Goal: Task Accomplishment & Management: Manage account settings

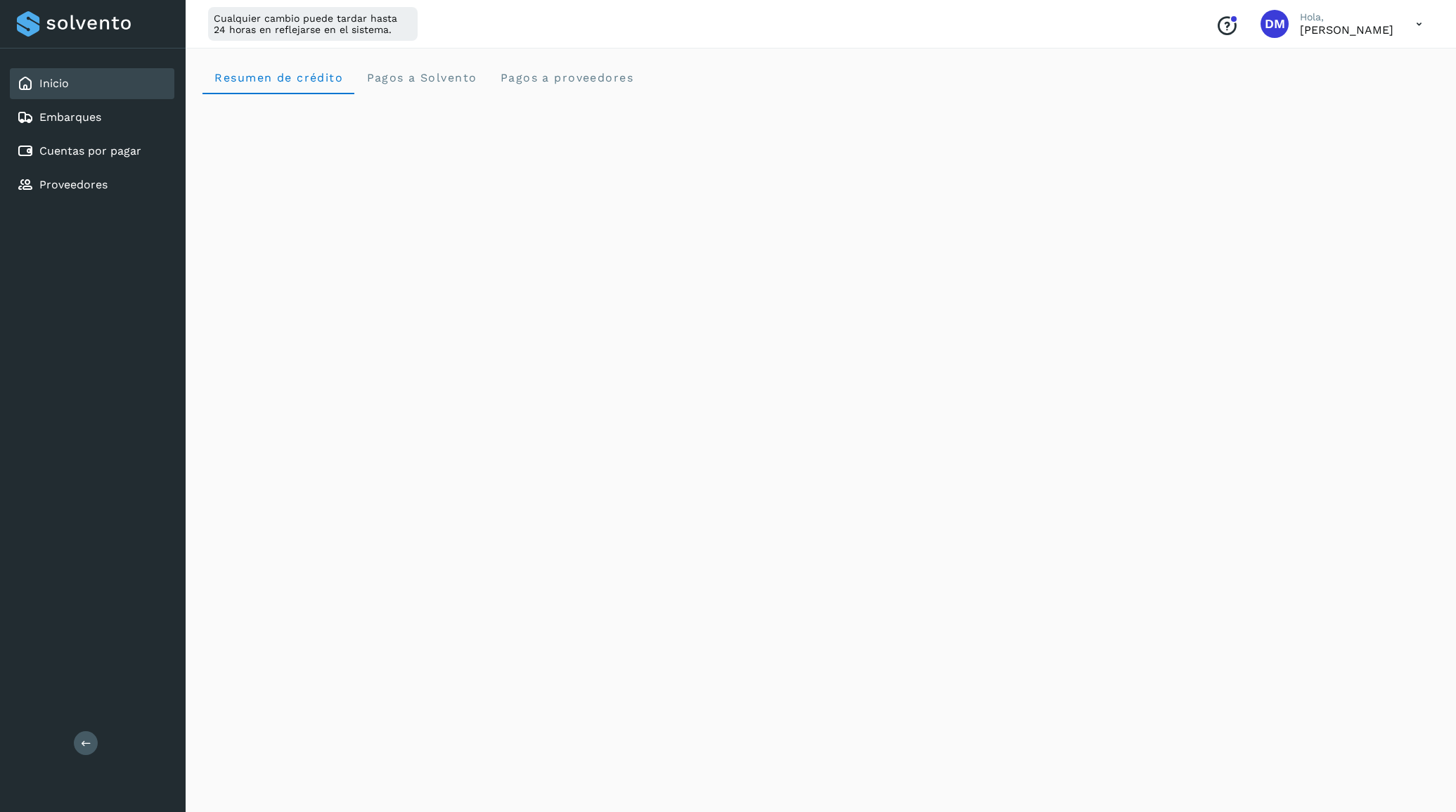
scroll to position [547, 0]
click at [99, 160] on div "Cuentas por pagar" at bounding box center [92, 151] width 165 height 31
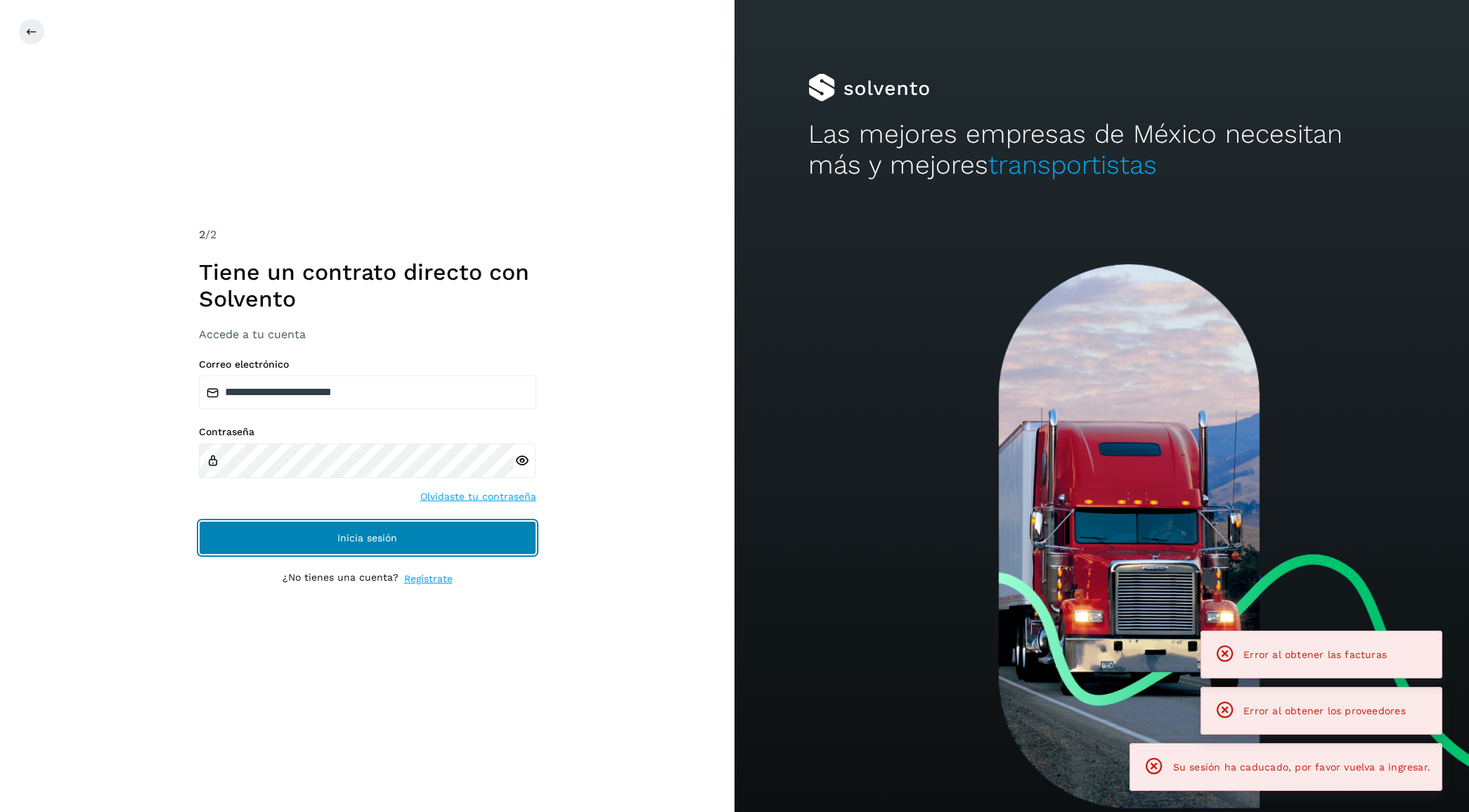
click at [341, 533] on span "Inicia sesión" at bounding box center [367, 537] width 59 height 10
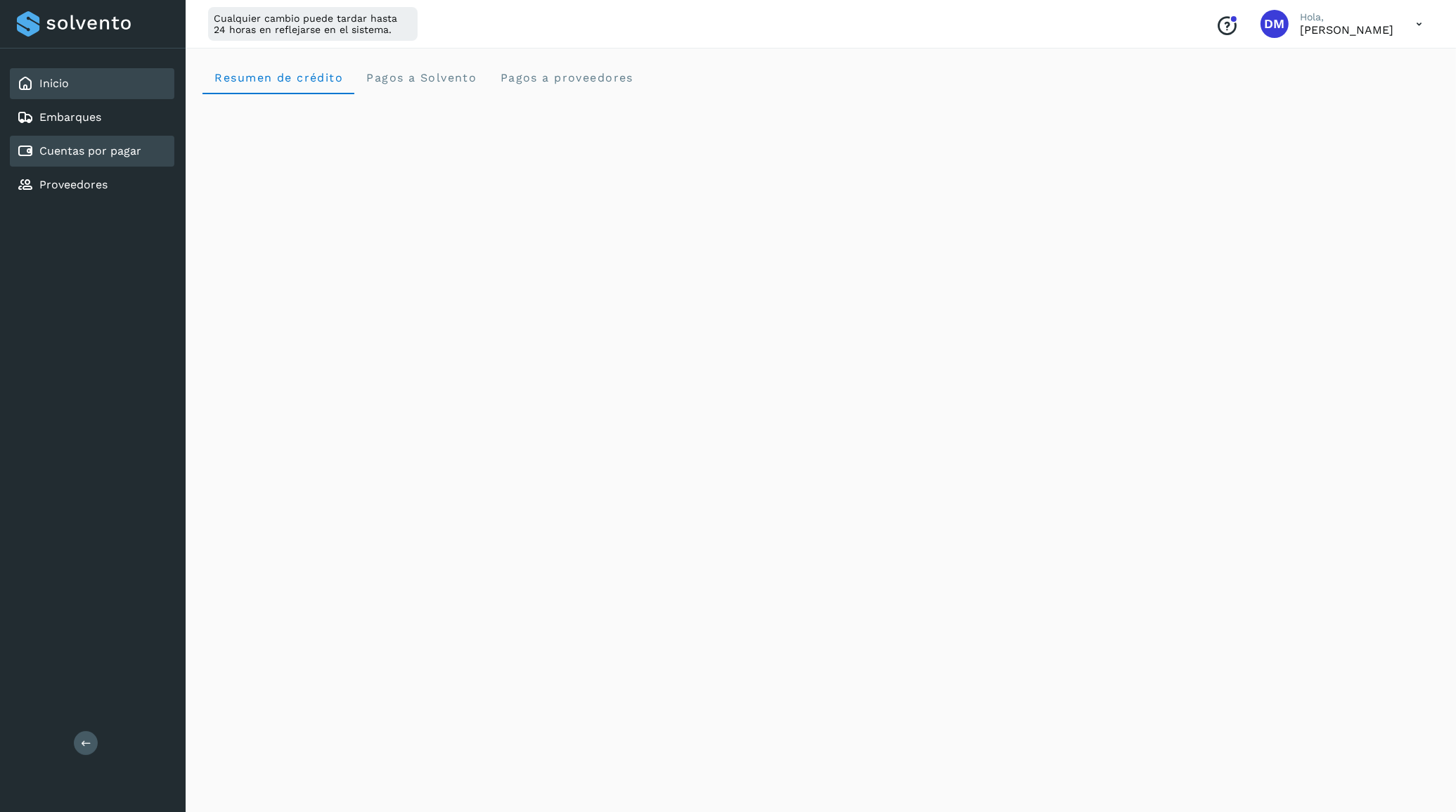
click at [93, 144] on link "Cuentas por pagar" at bounding box center [90, 151] width 102 height 13
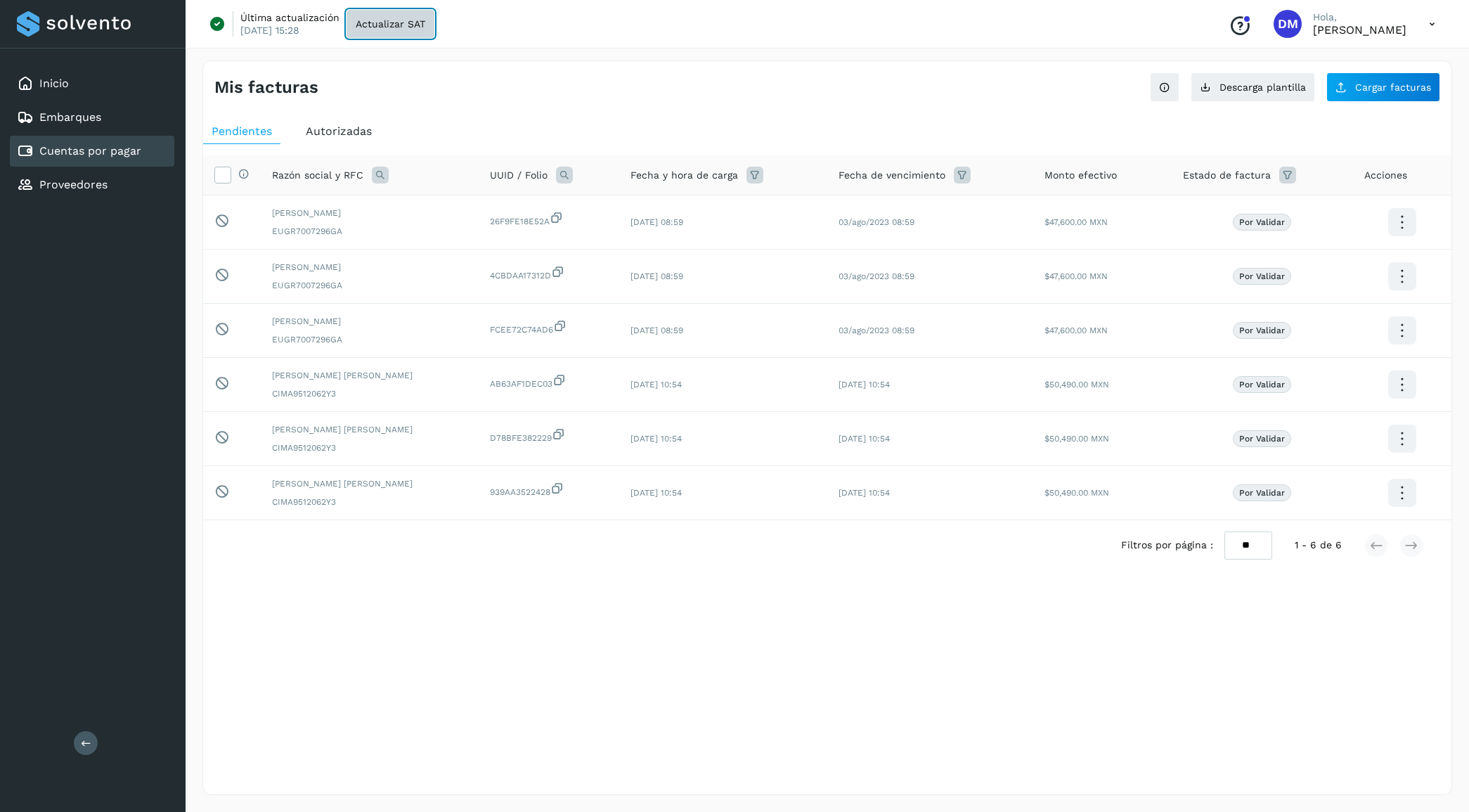
click at [367, 29] on button "Actualizar SAT" at bounding box center [390, 24] width 88 height 28
click at [84, 86] on div "Inicio" at bounding box center [92, 83] width 165 height 31
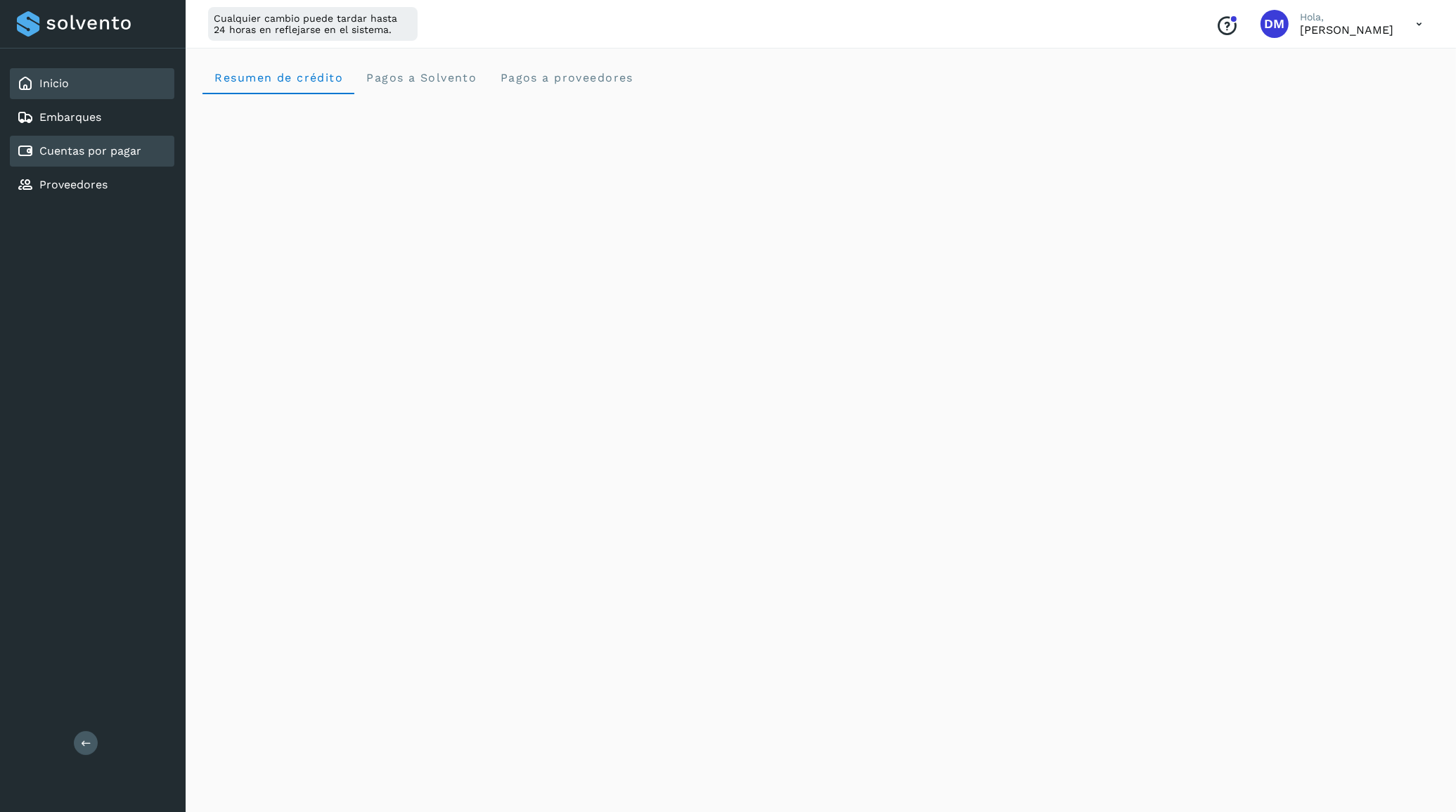
click at [129, 144] on link "Cuentas por pagar" at bounding box center [90, 151] width 102 height 13
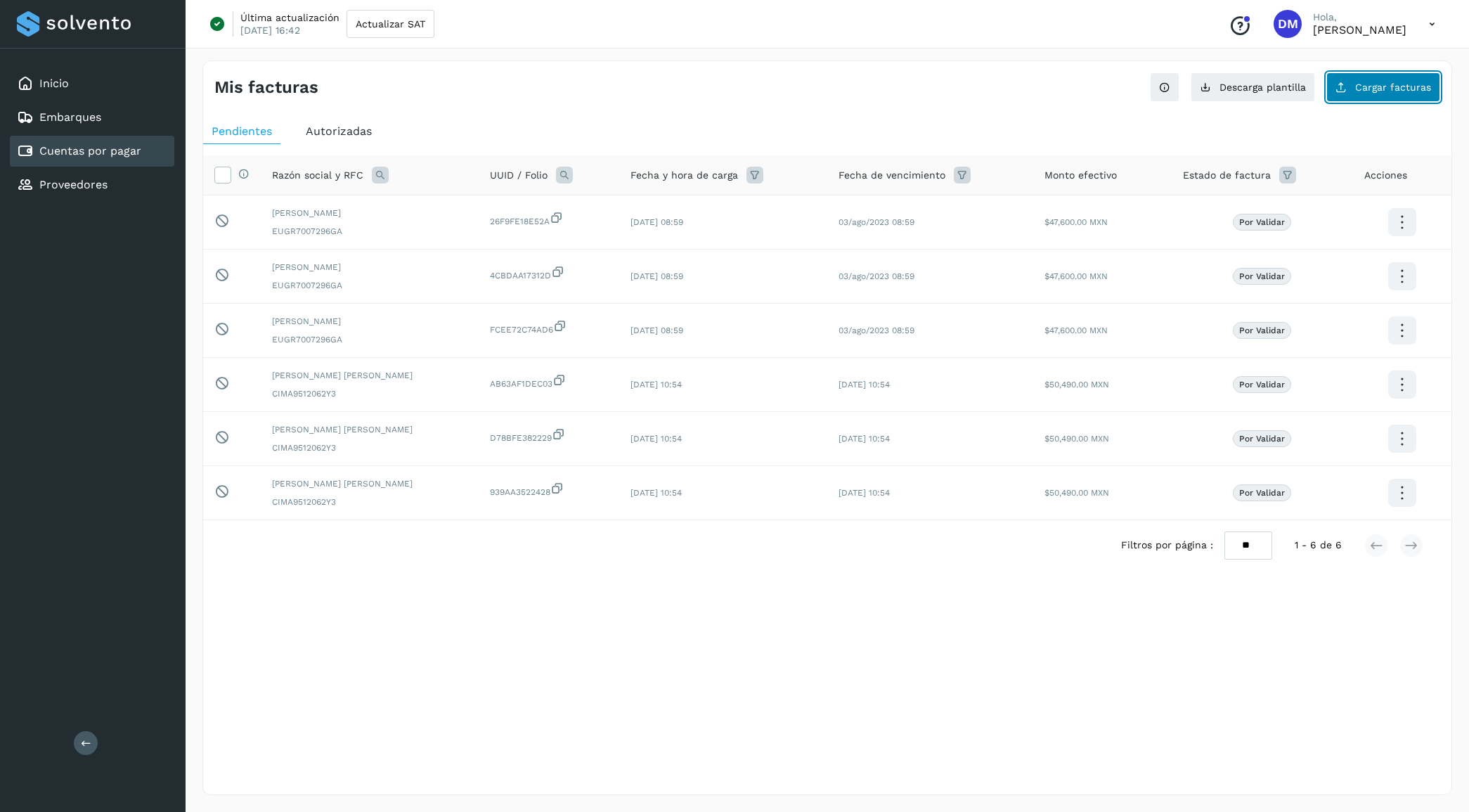
click at [1375, 83] on span "Cargar facturas" at bounding box center [1394, 87] width 76 height 10
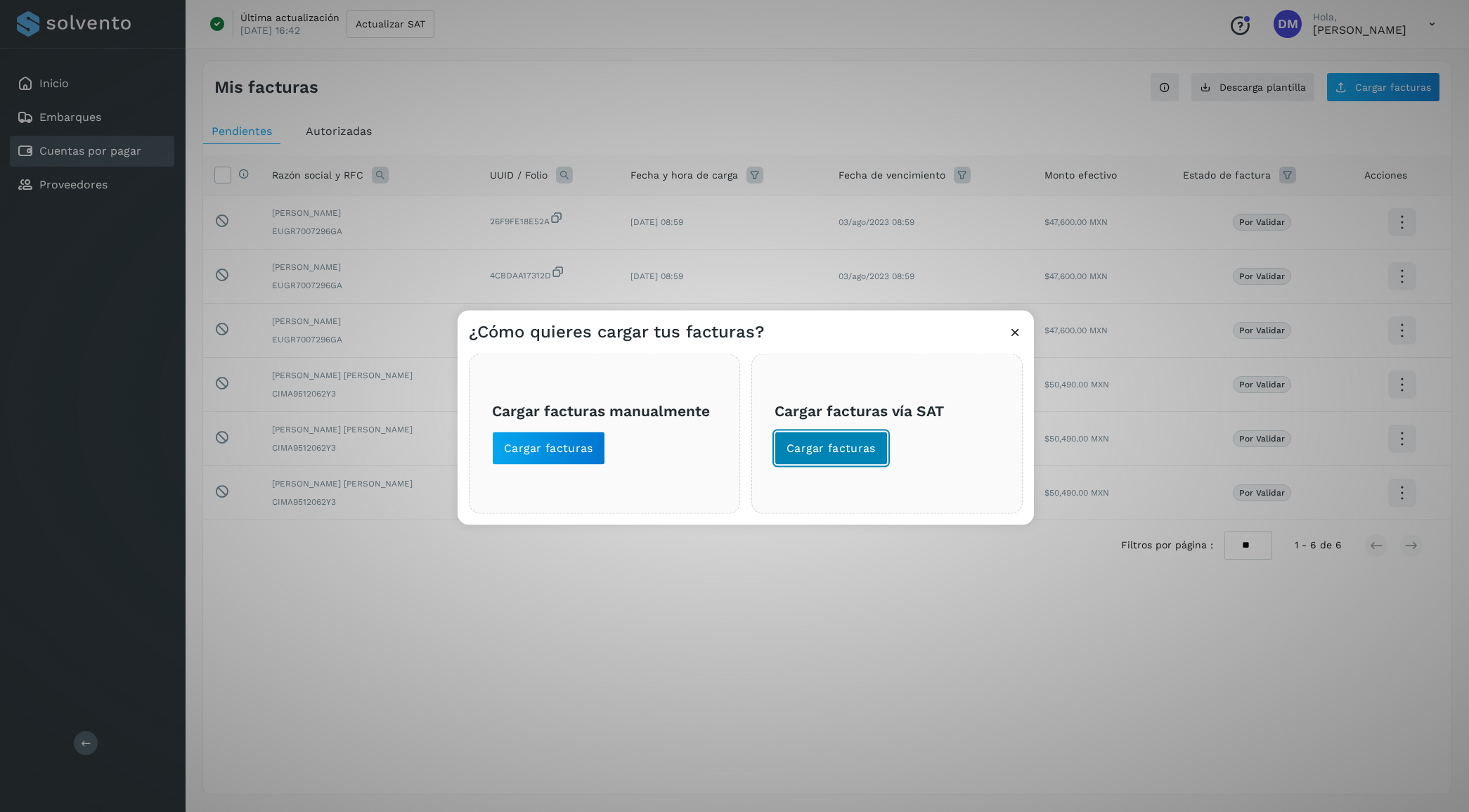
click at [824, 448] on span "Cargar facturas" at bounding box center [831, 447] width 90 height 15
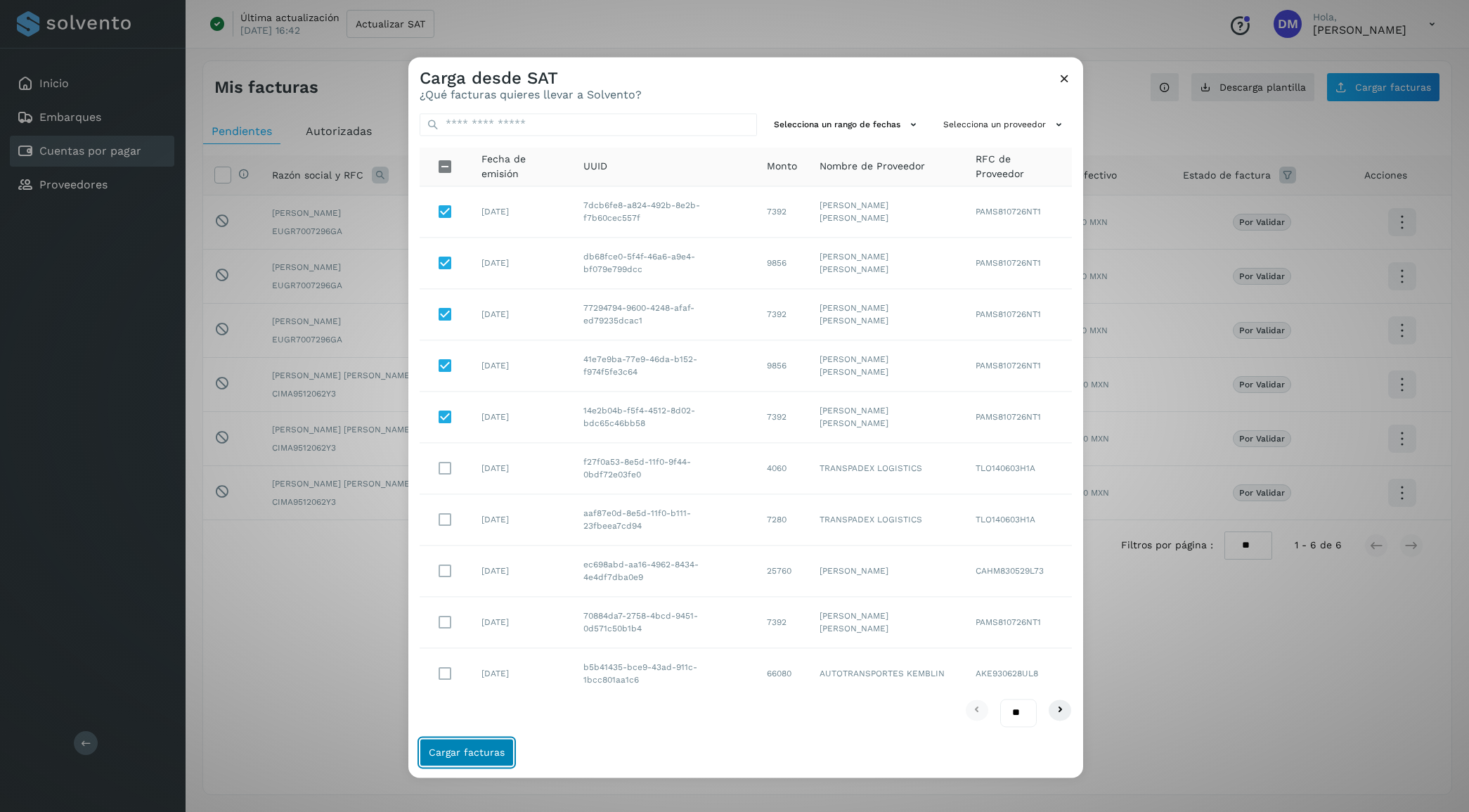
click at [466, 749] on span "Cargar facturas" at bounding box center [467, 752] width 76 height 10
click at [1066, 82] on icon at bounding box center [1065, 78] width 15 height 15
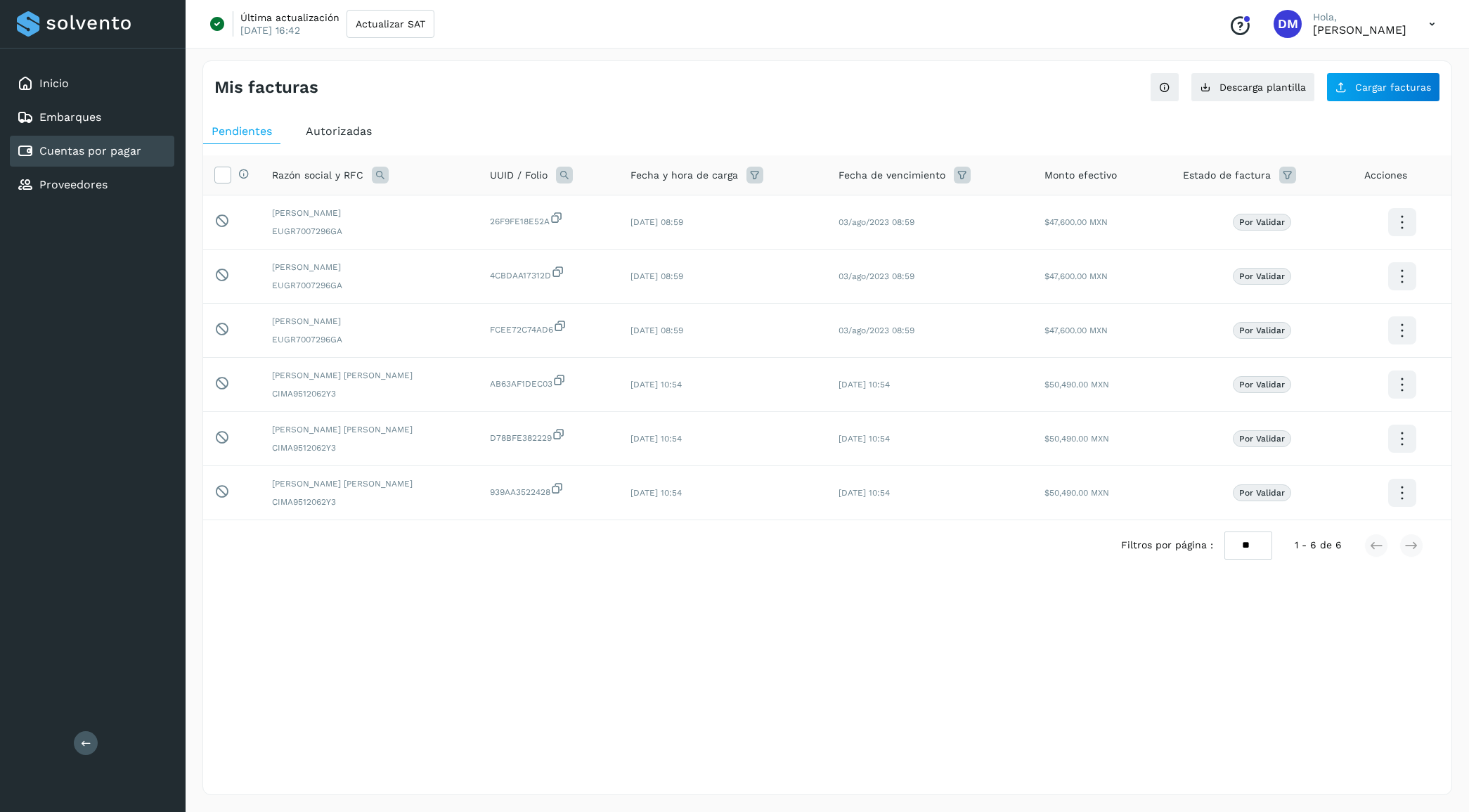
click at [633, 666] on div "Mis facturas Ver instrucciones para cargar Facturas Descarga plantilla Cargar f…" at bounding box center [827, 427] width 1250 height 735
click at [335, 129] on span "Autorizadas" at bounding box center [339, 130] width 66 height 13
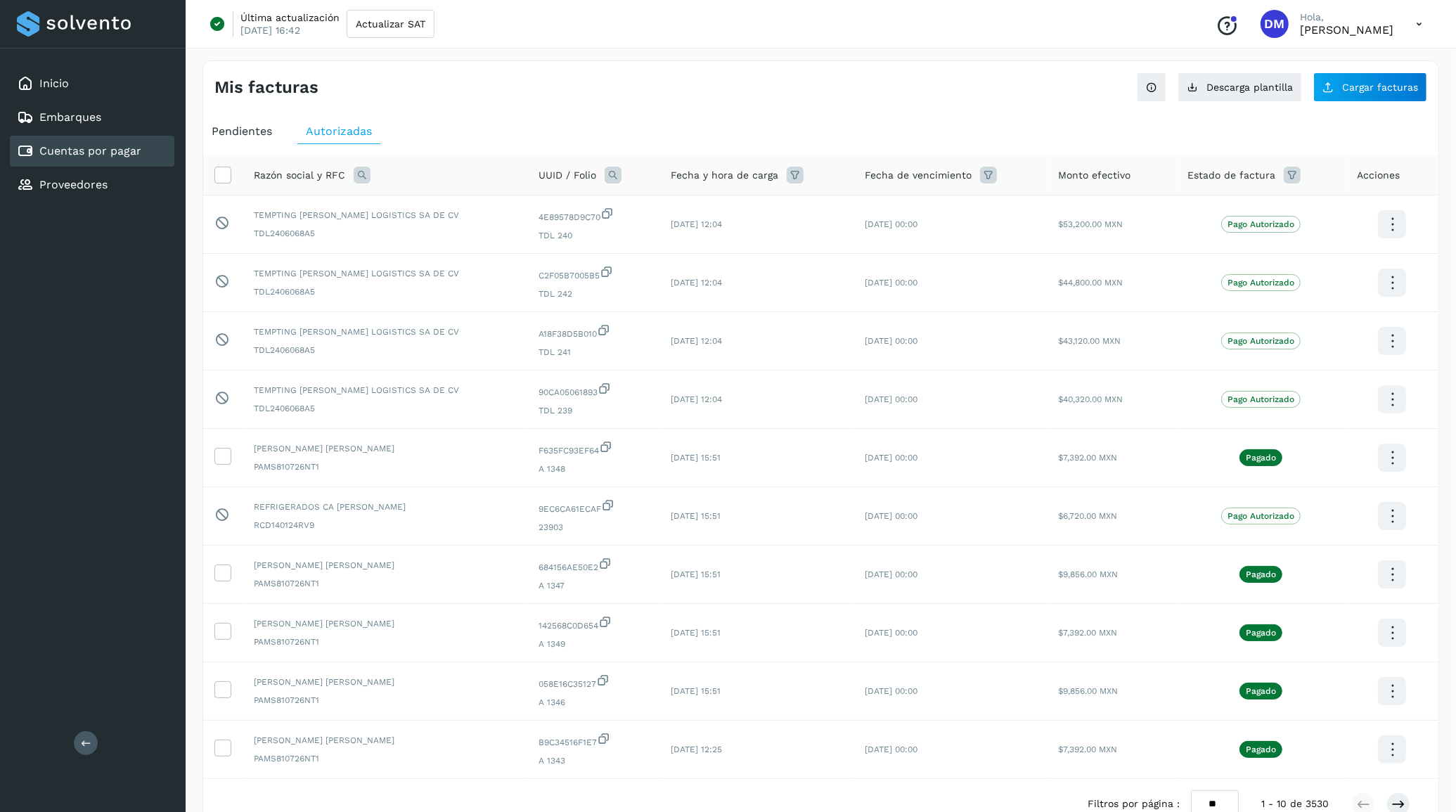
click at [253, 134] on span "Pendientes" at bounding box center [242, 130] width 60 height 13
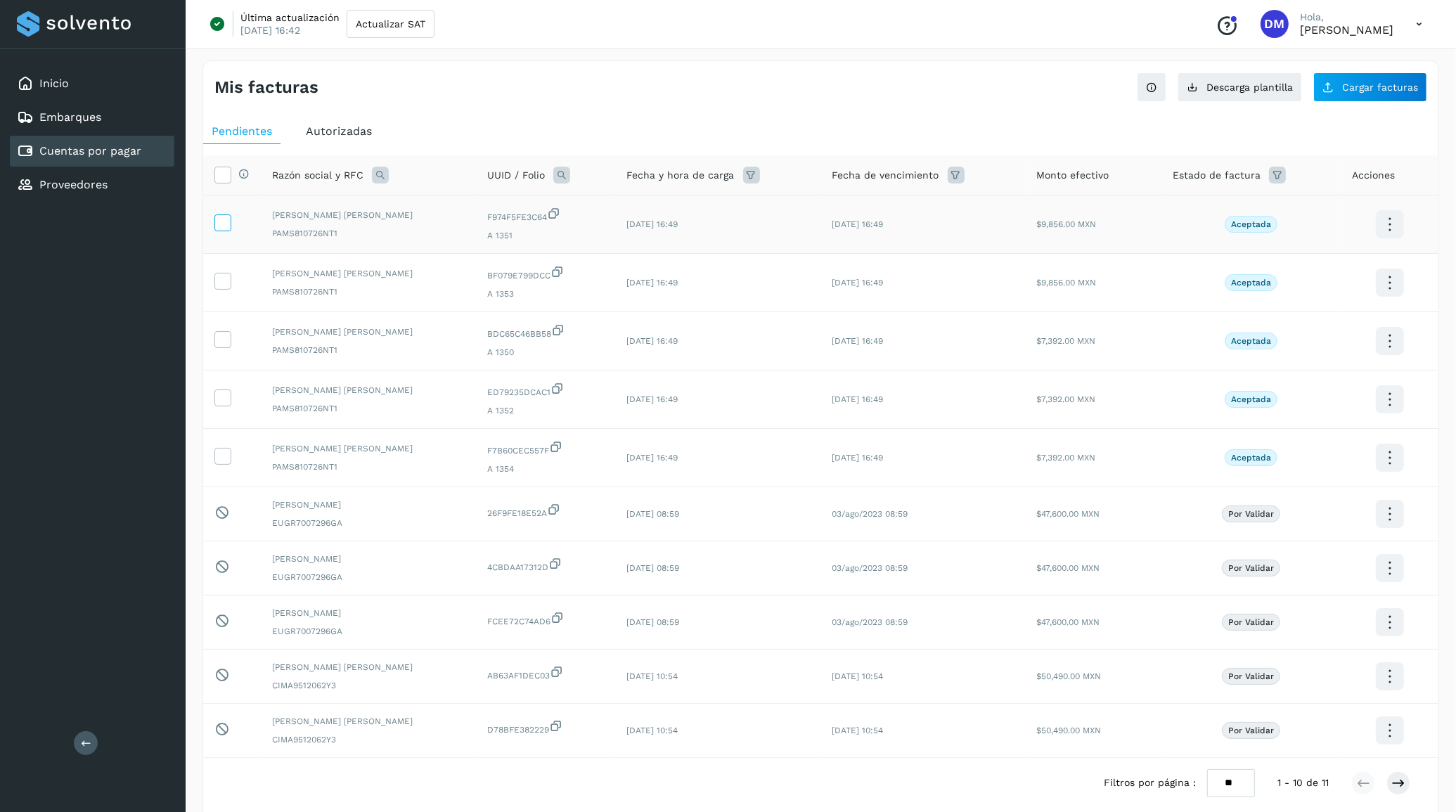
click at [219, 219] on icon at bounding box center [223, 222] width 15 height 15
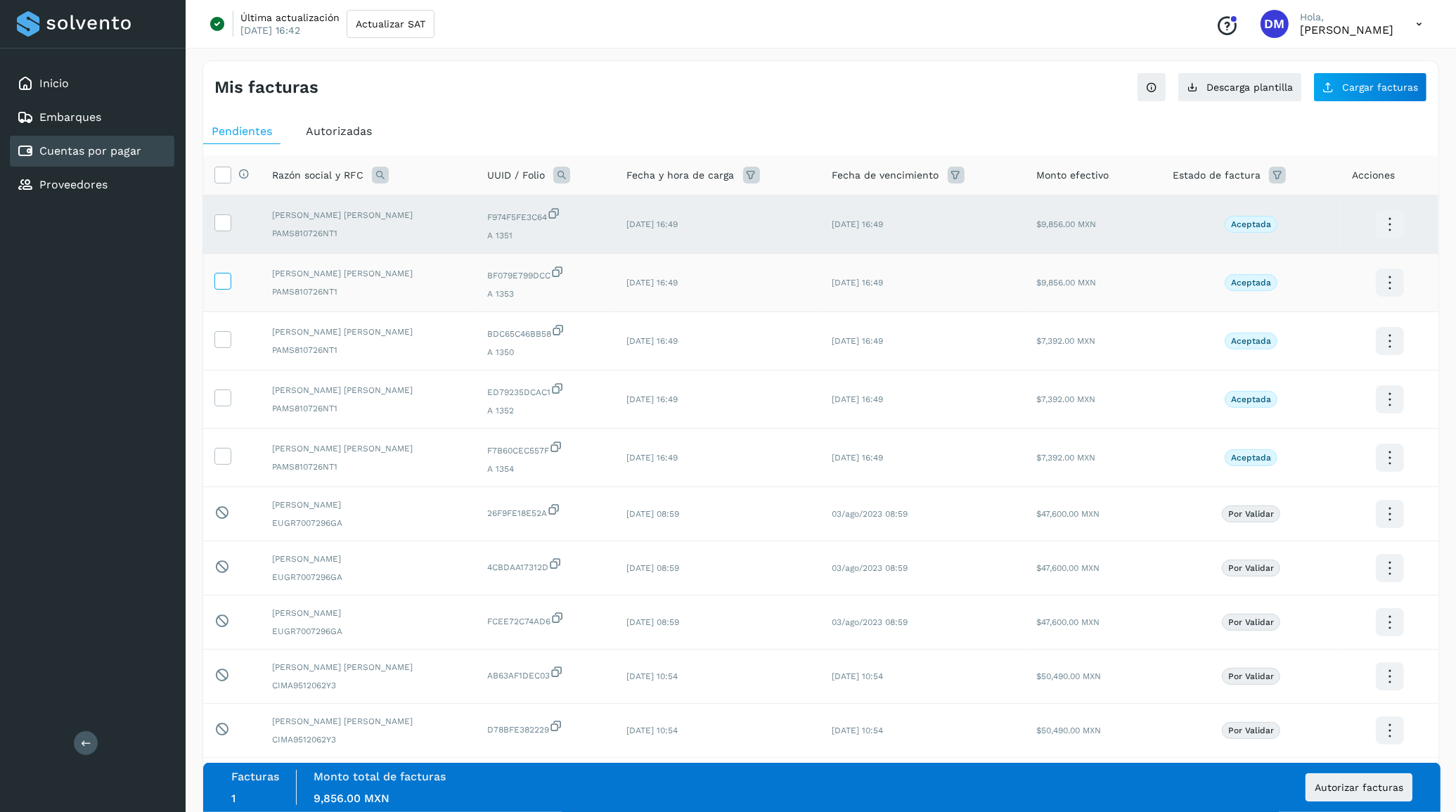
click at [226, 275] on icon at bounding box center [223, 280] width 15 height 15
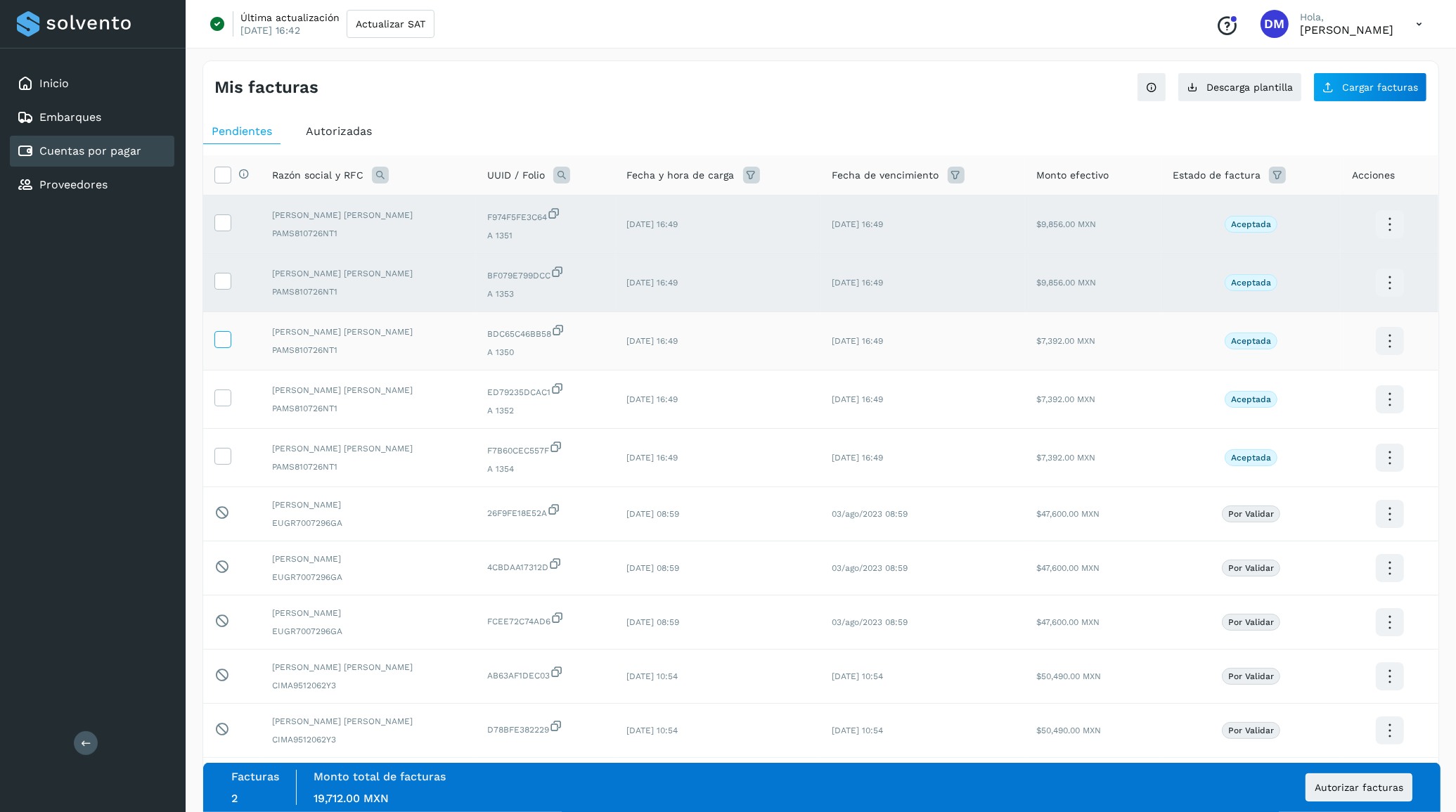
click at [219, 334] on icon at bounding box center [223, 338] width 15 height 15
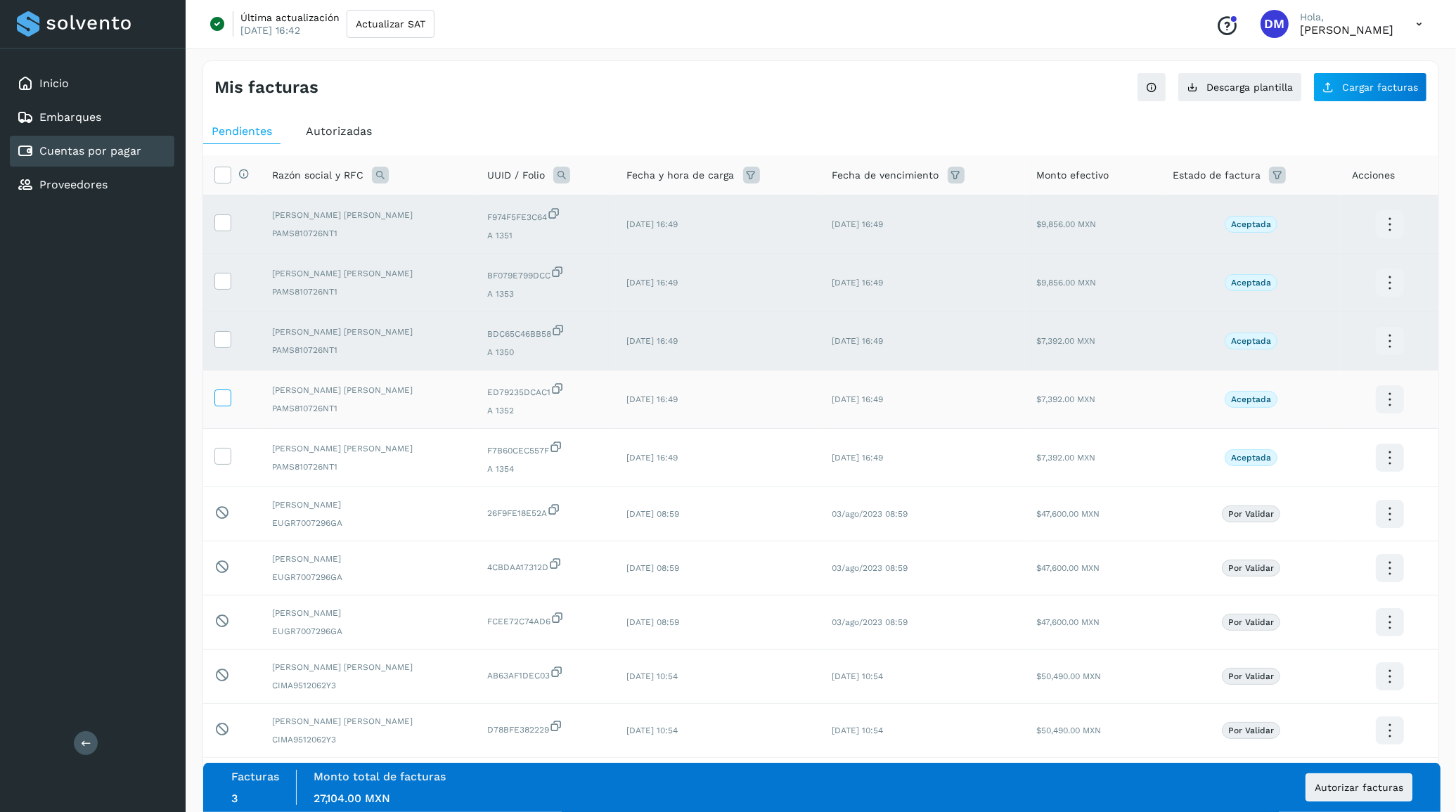
click at [225, 390] on icon at bounding box center [223, 396] width 15 height 15
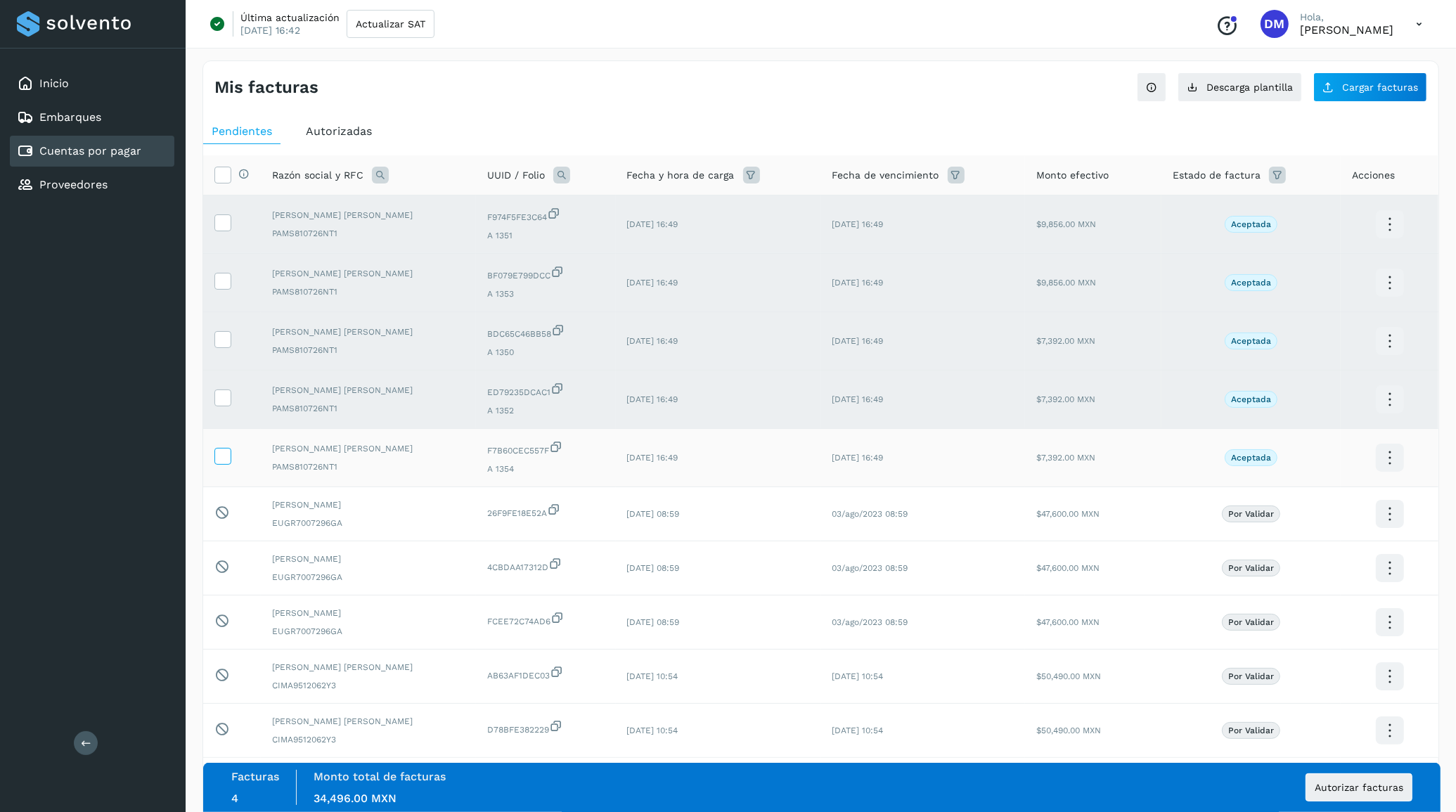
click at [229, 461] on icon at bounding box center [223, 455] width 15 height 15
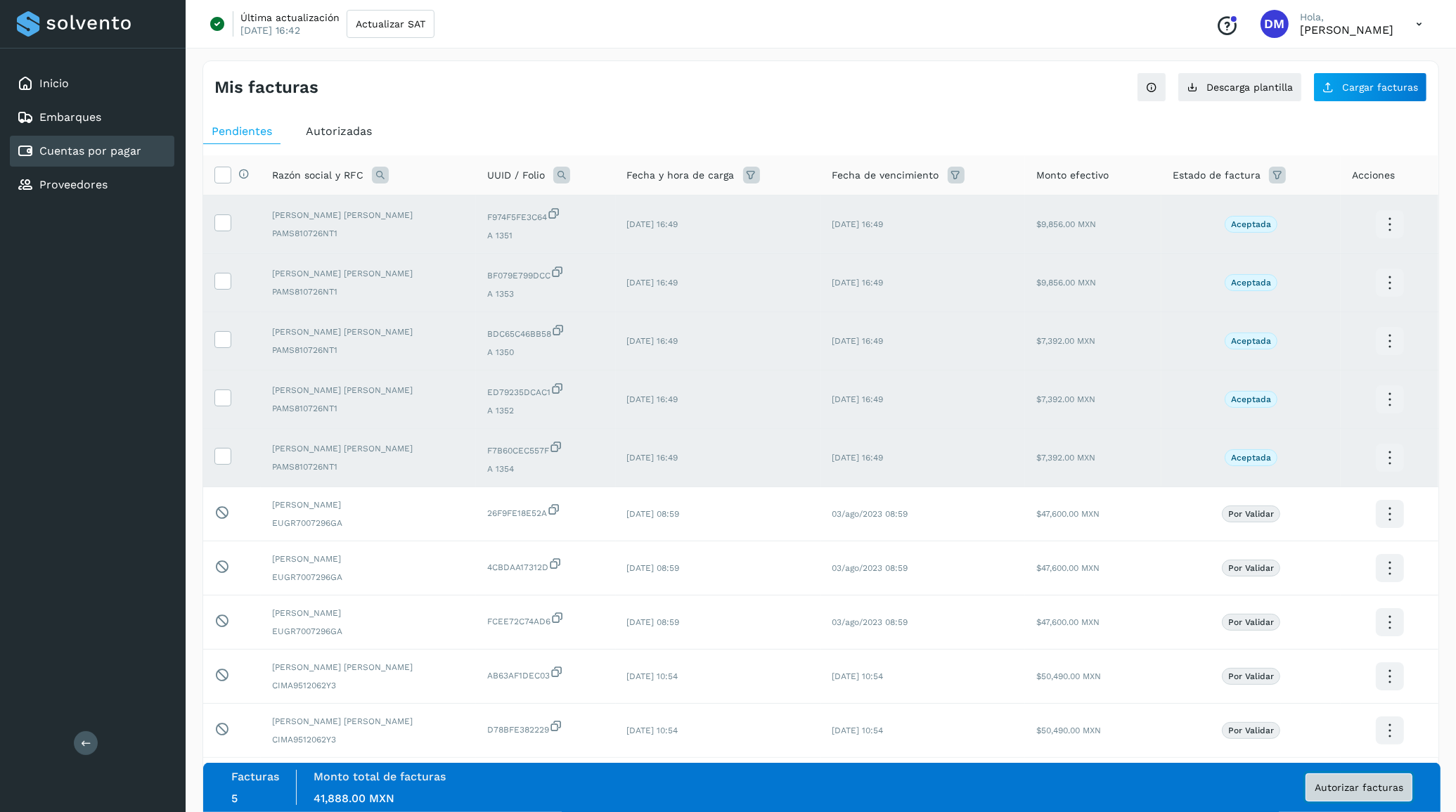
click at [1347, 786] on span "Autorizar facturas" at bounding box center [1359, 787] width 89 height 10
click at [336, 130] on span "Autorizadas" at bounding box center [339, 130] width 67 height 13
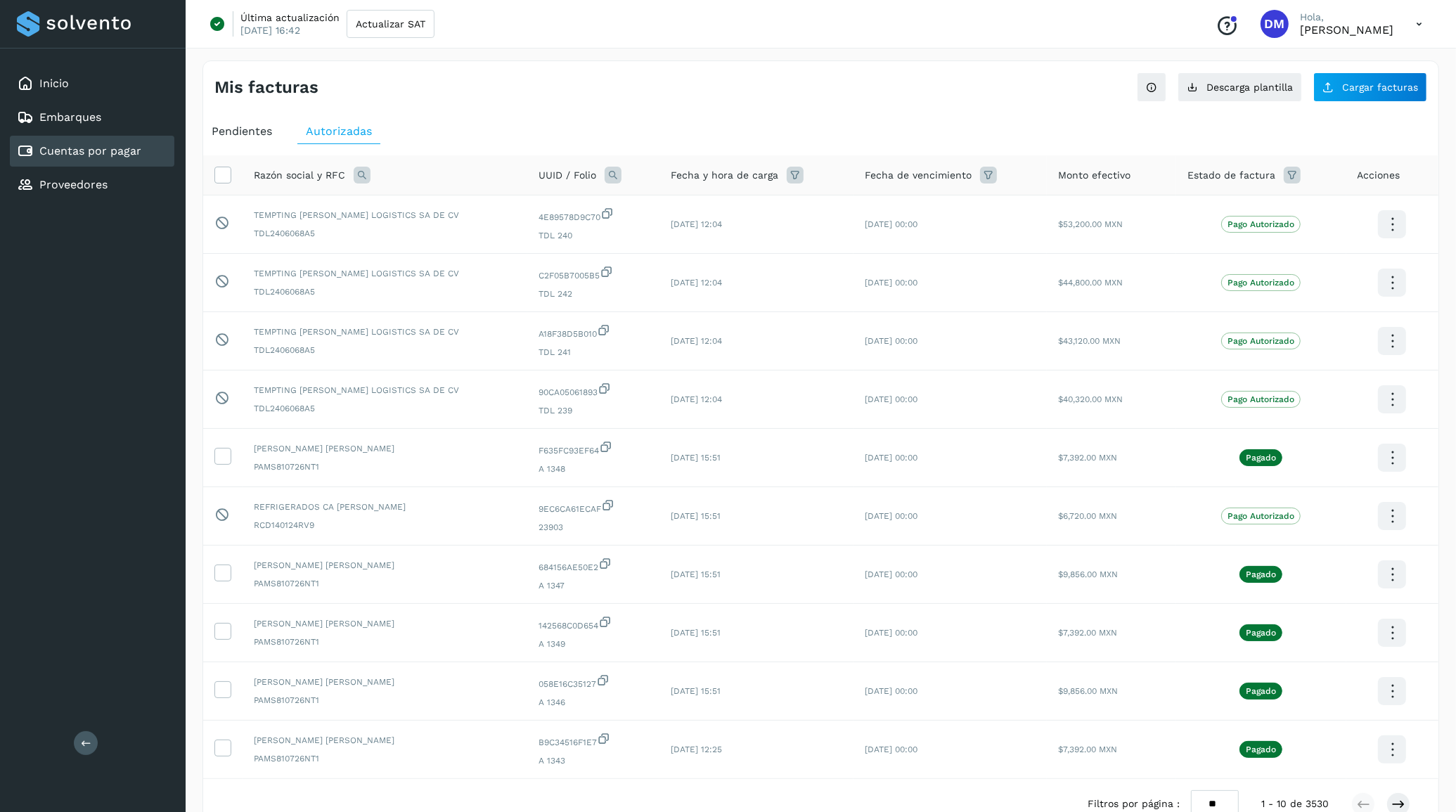
click at [257, 130] on span "Pendientes" at bounding box center [242, 130] width 60 height 13
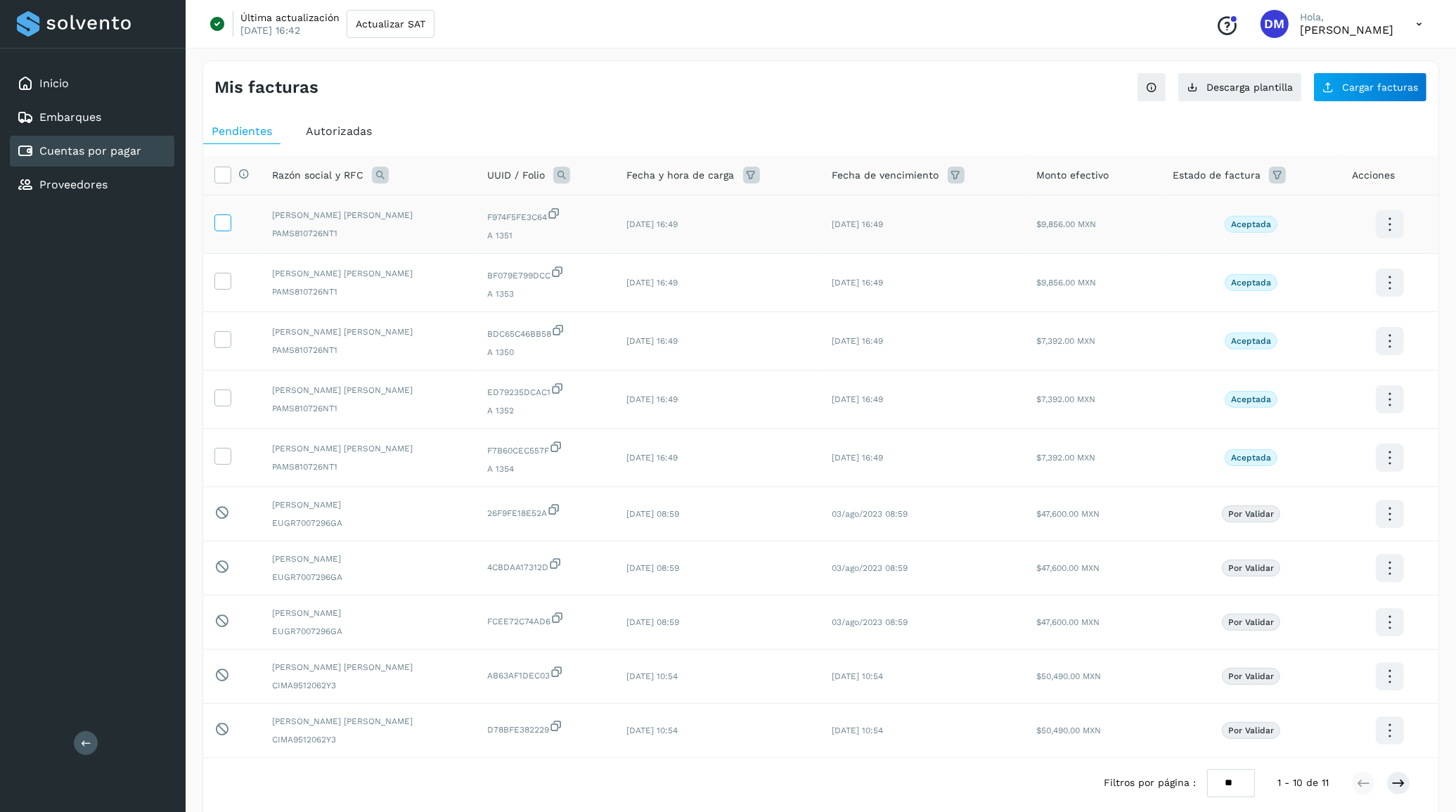
click at [227, 218] on icon at bounding box center [223, 222] width 15 height 15
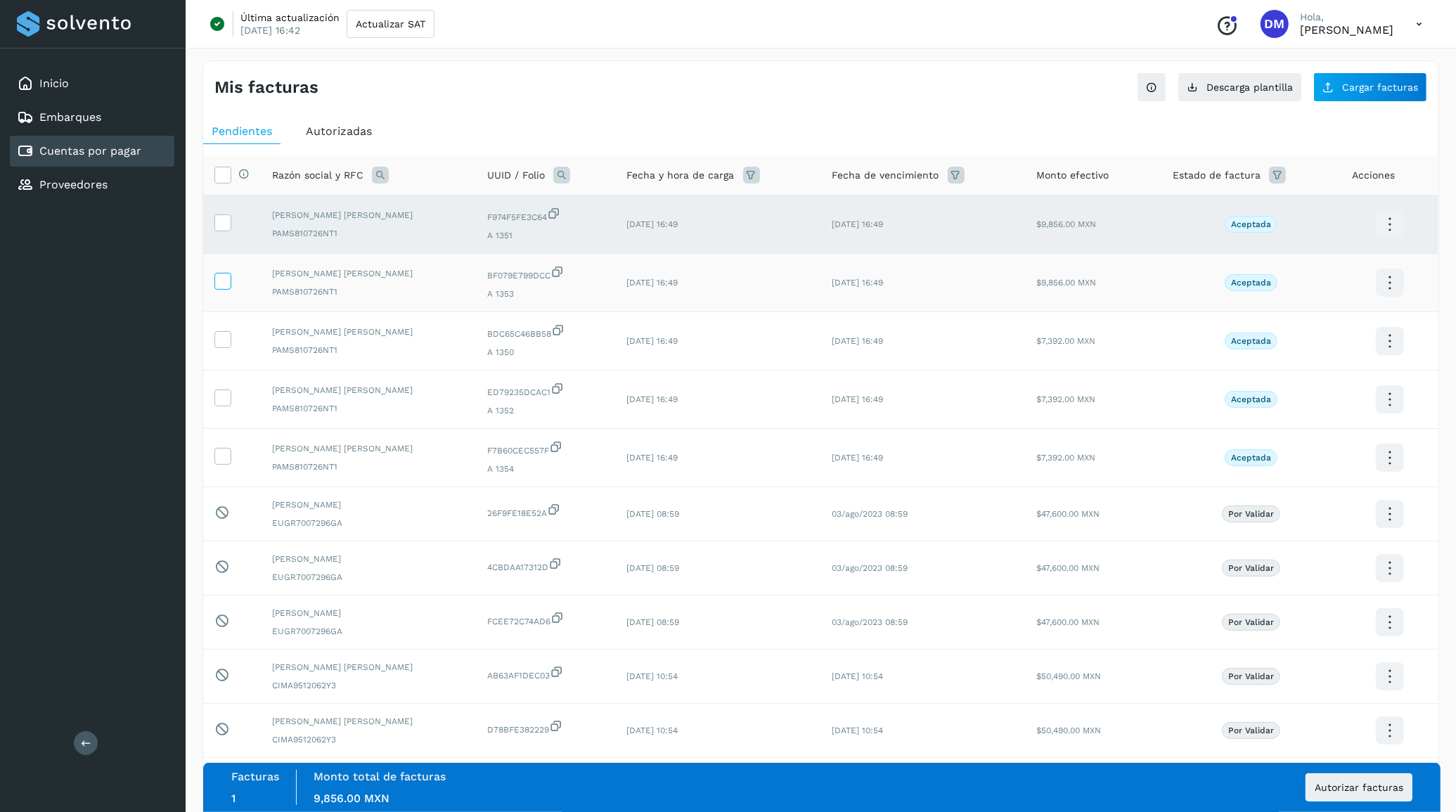
click at [222, 277] on icon at bounding box center [223, 280] width 15 height 15
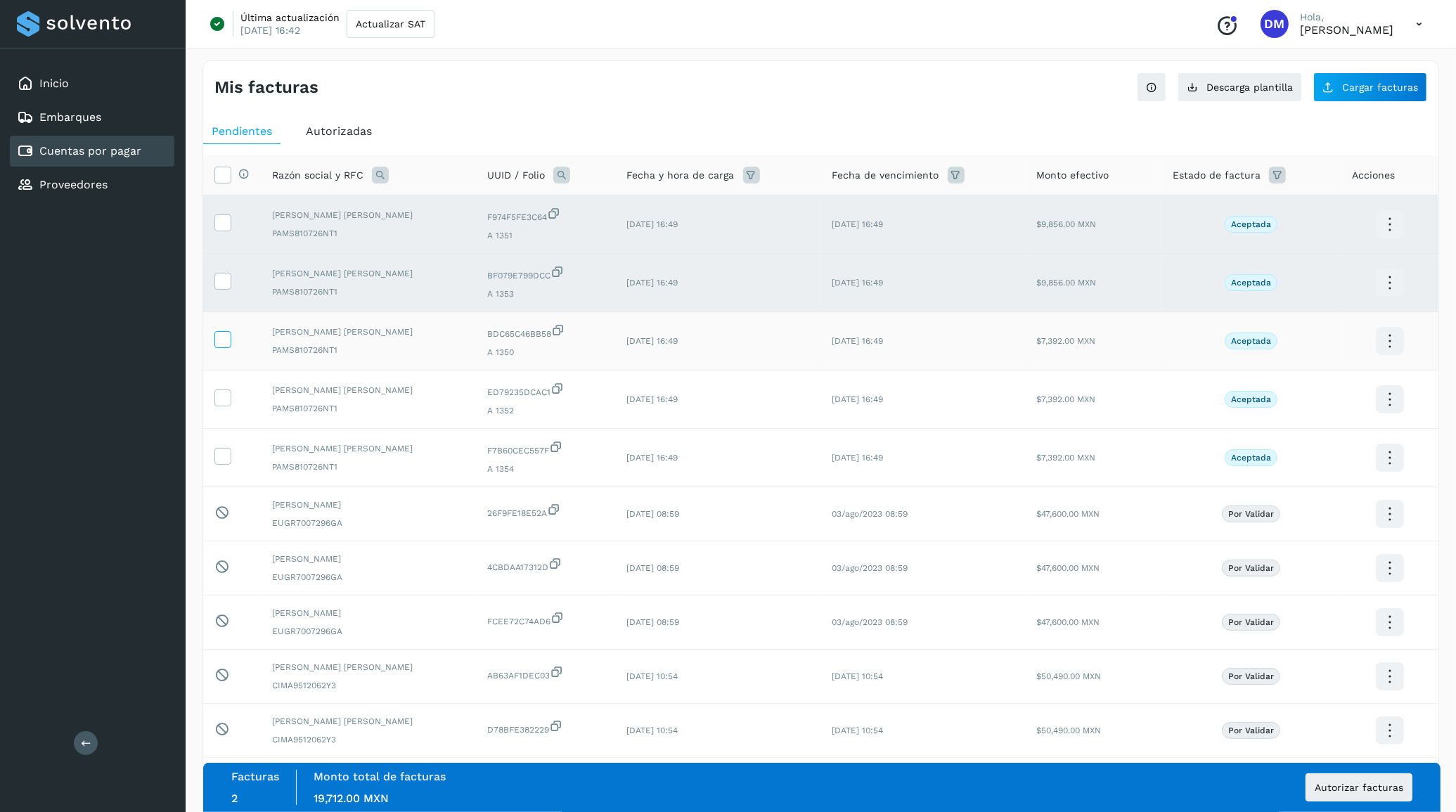
click at [222, 338] on icon at bounding box center [223, 338] width 15 height 15
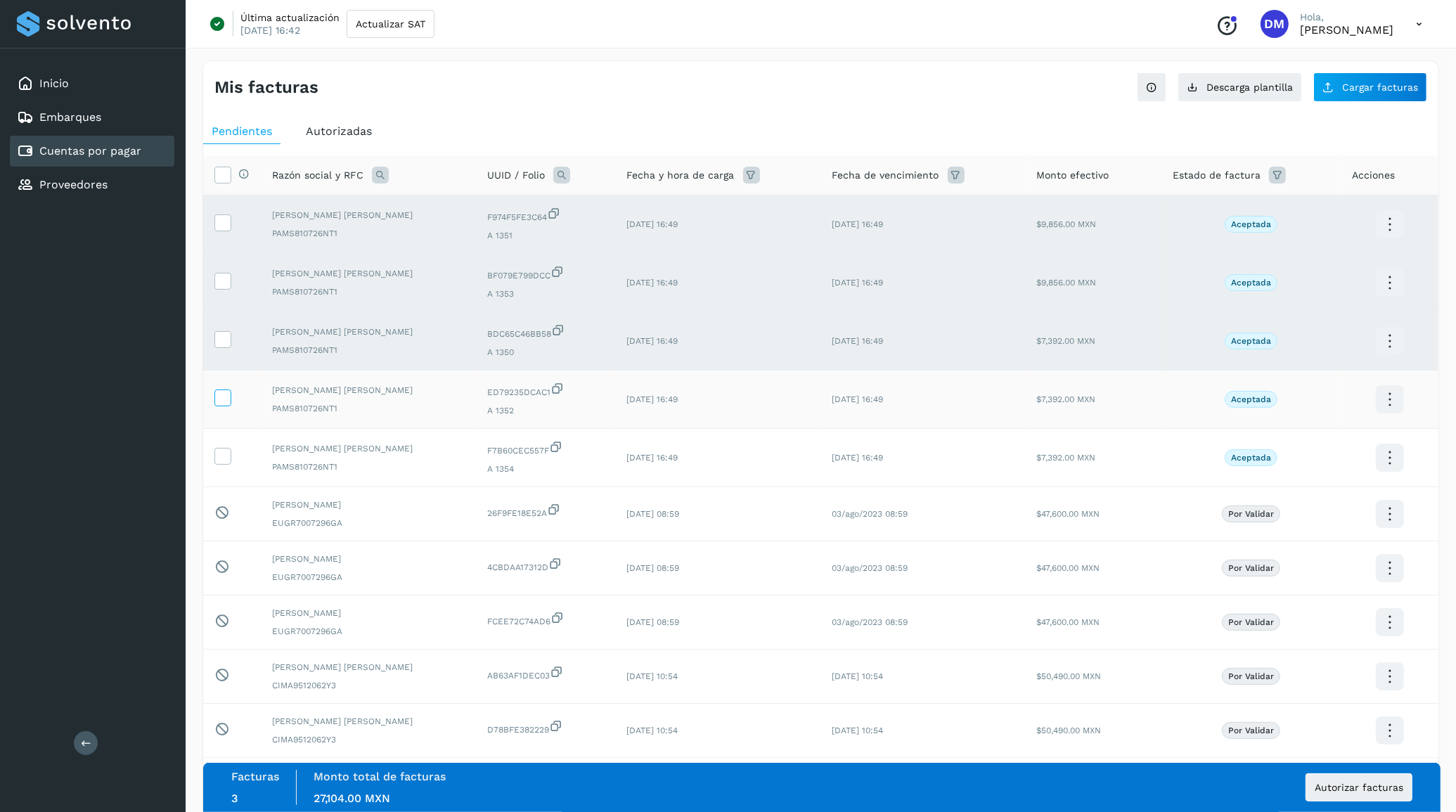
click at [225, 394] on icon at bounding box center [223, 396] width 15 height 15
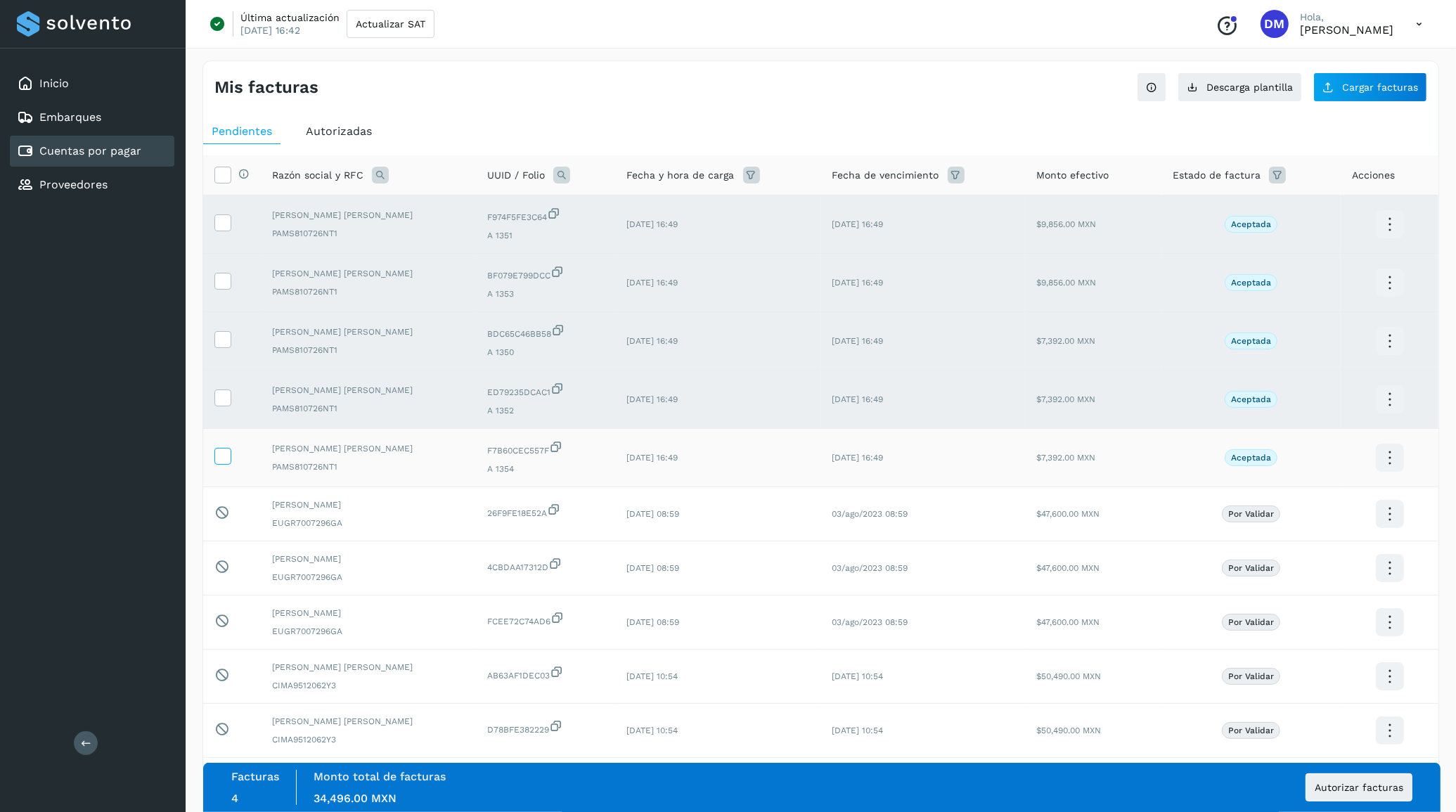
click at [222, 455] on icon at bounding box center [223, 455] width 15 height 15
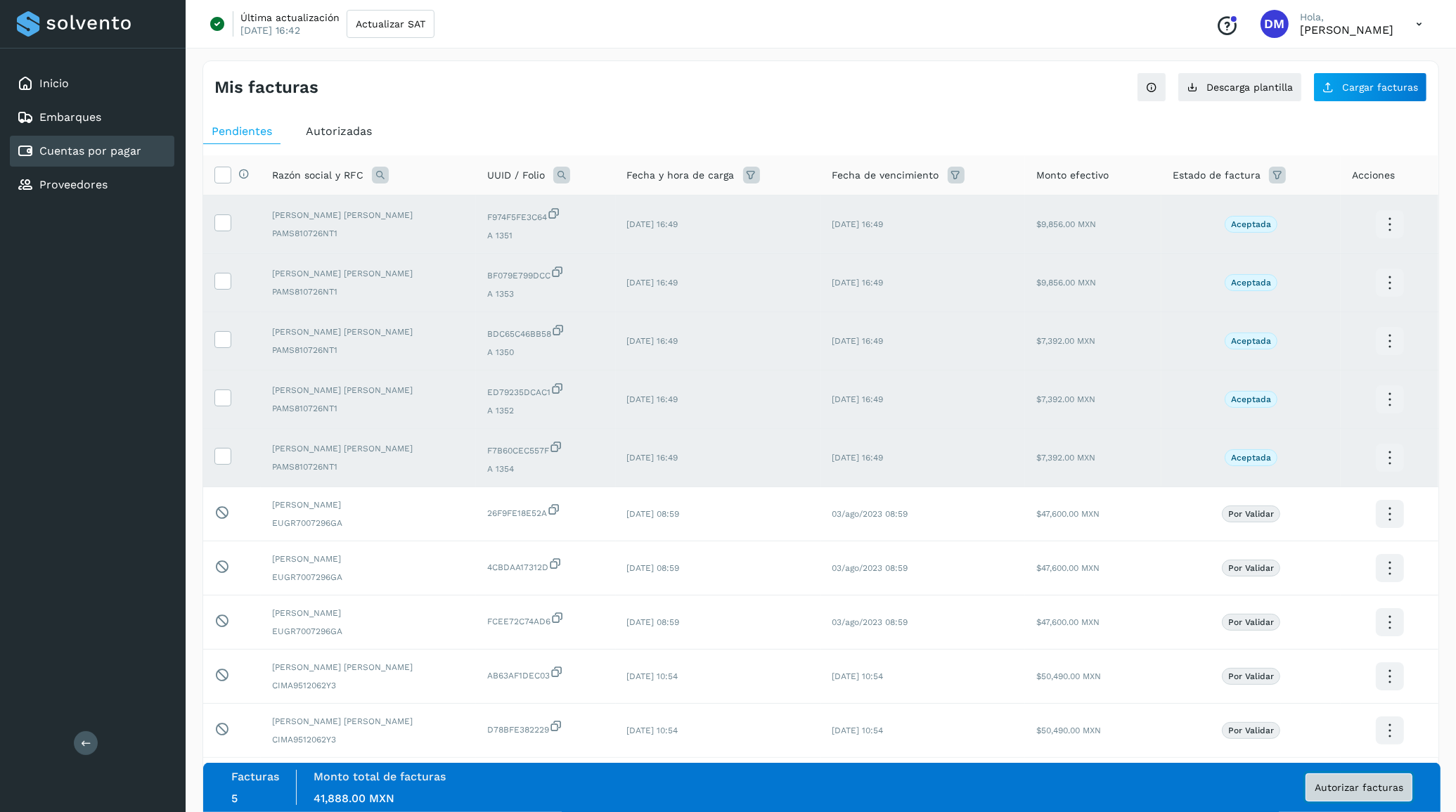
click at [1364, 783] on span "Autorizar facturas" at bounding box center [1359, 787] width 89 height 10
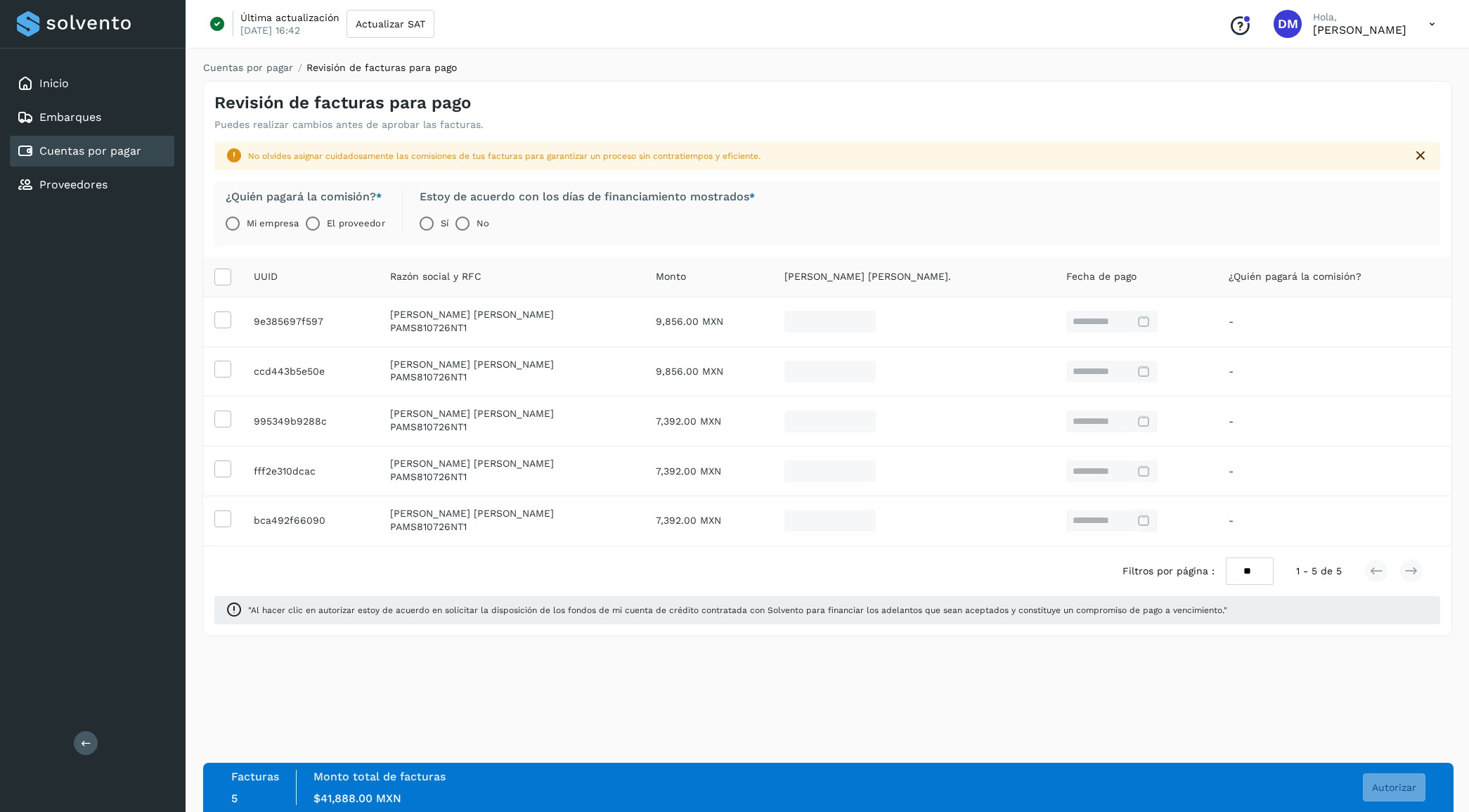
click at [351, 232] on label "El proveedor" at bounding box center [356, 223] width 58 height 28
click at [1403, 785] on span "Autorizar" at bounding box center [1395, 787] width 44 height 10
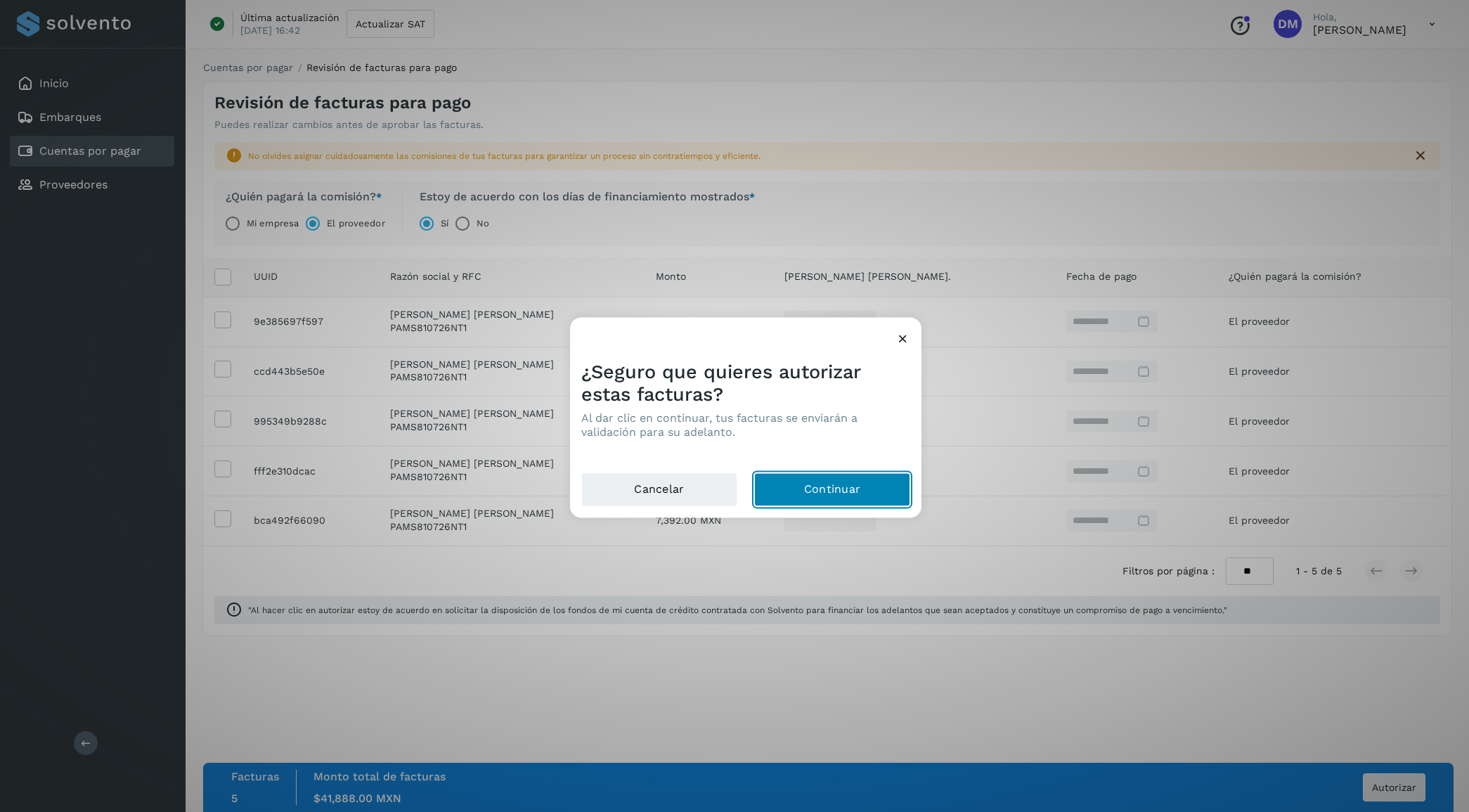
click at [844, 484] on button "Continuar" at bounding box center [832, 489] width 156 height 34
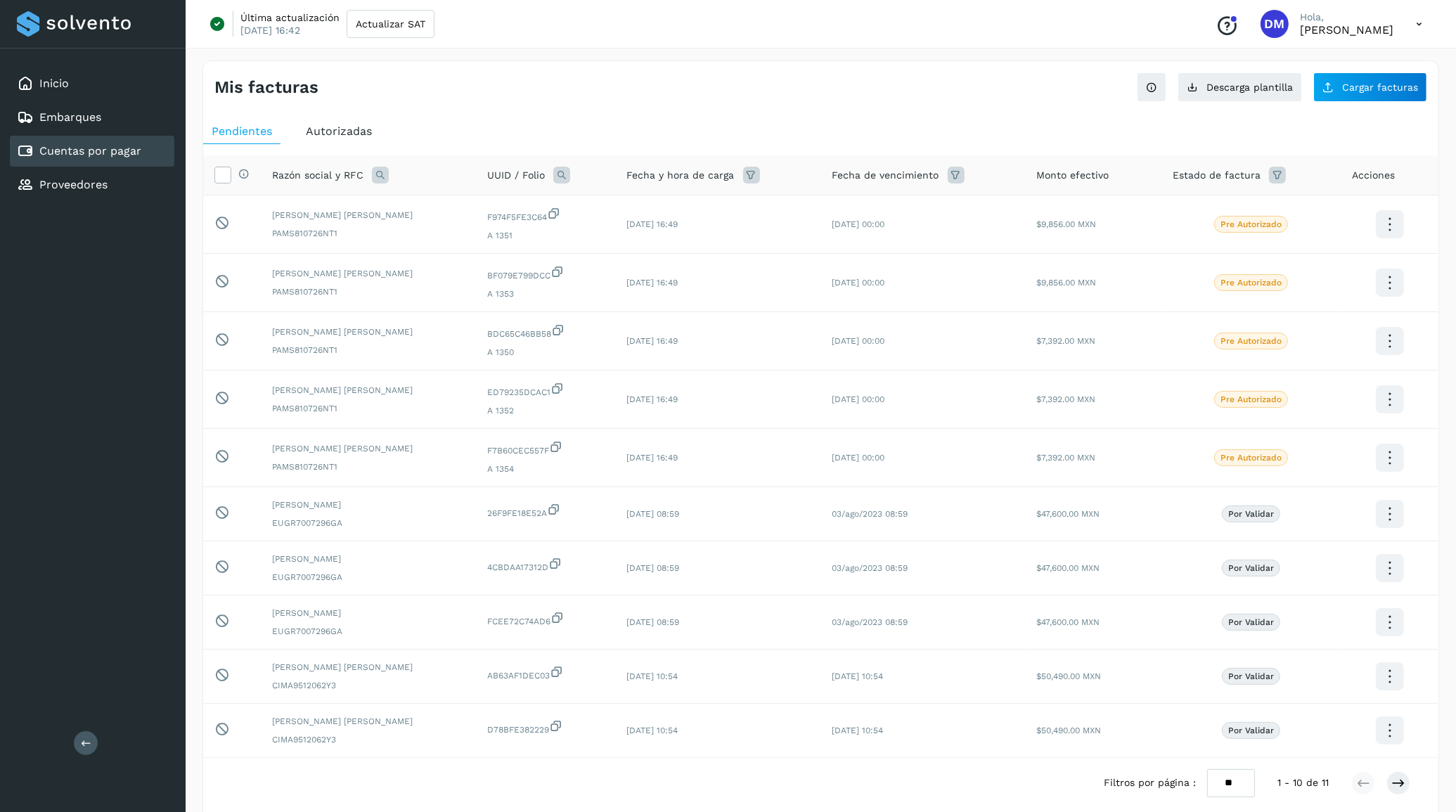
click at [74, 363] on div "Inicio Embarques Cuentas por pagar Proveedores Salir" at bounding box center [92, 406] width 185 height 812
click at [328, 134] on span "Autorizadas" at bounding box center [339, 130] width 67 height 13
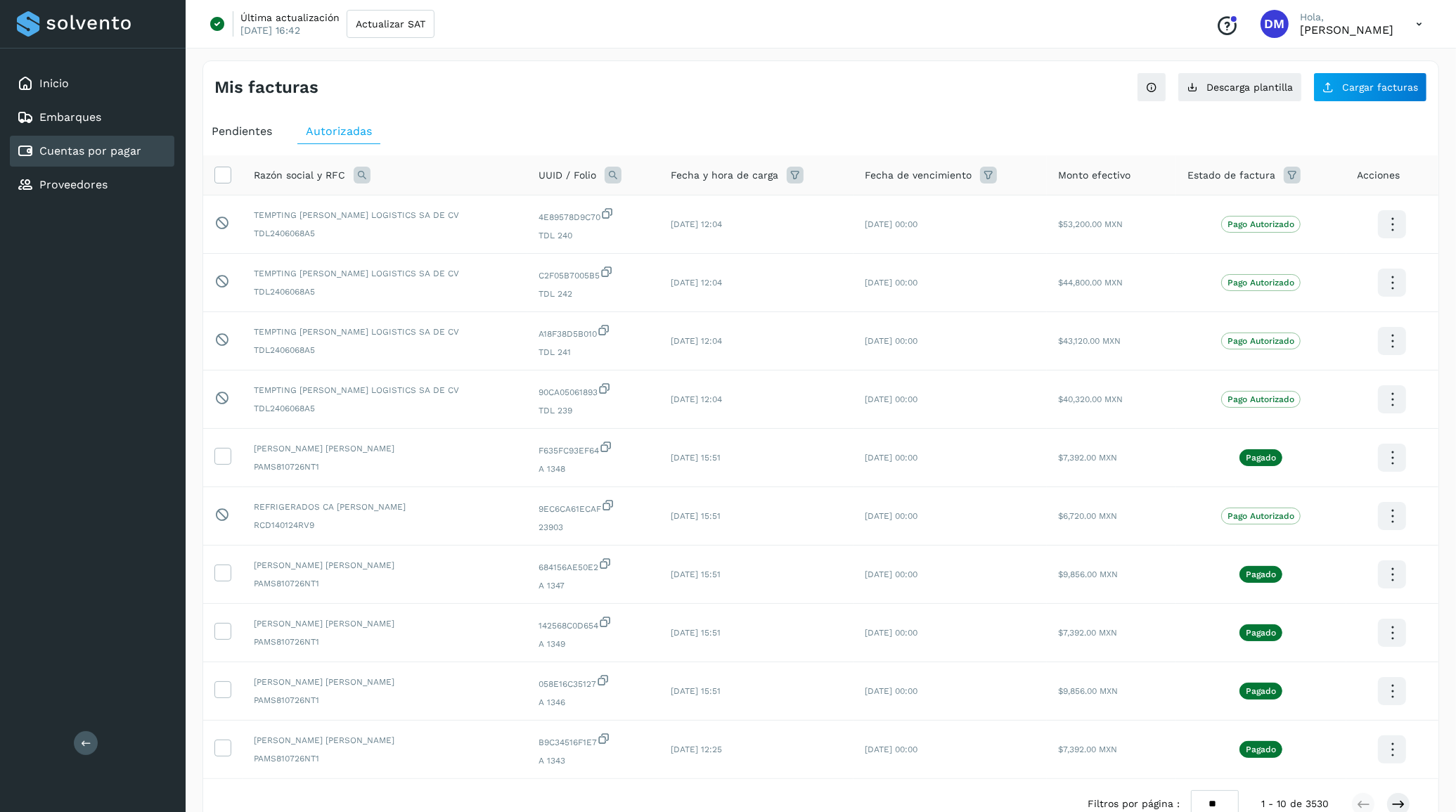
click at [263, 134] on span "Pendientes" at bounding box center [242, 130] width 60 height 13
